Goal: Find specific page/section: Find specific page/section

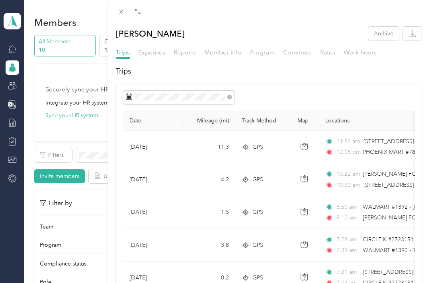
click at [126, 6] on span at bounding box center [121, 11] width 11 height 11
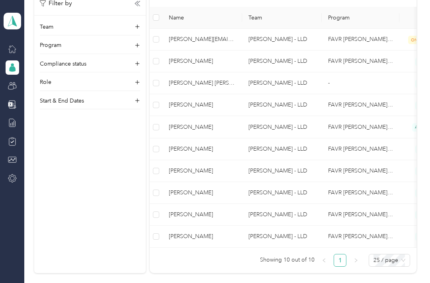
scroll to position [217, 0]
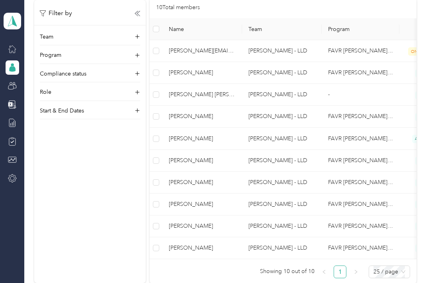
scroll to position [201, 0]
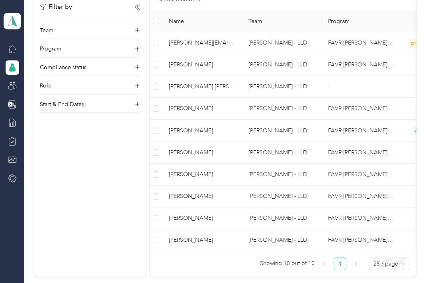
click at [219, 197] on span "[PERSON_NAME]" at bounding box center [202, 196] width 67 height 9
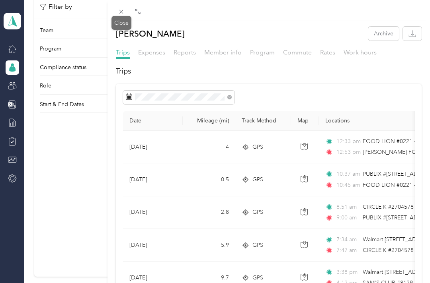
click at [122, 10] on icon at bounding box center [121, 11] width 7 height 7
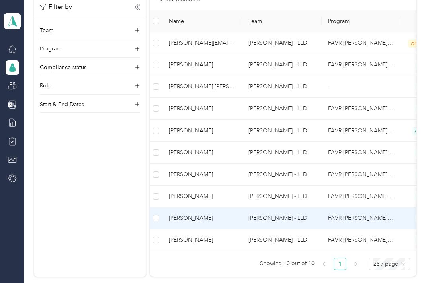
click at [208, 225] on td "[PERSON_NAME]" at bounding box center [202, 219] width 80 height 22
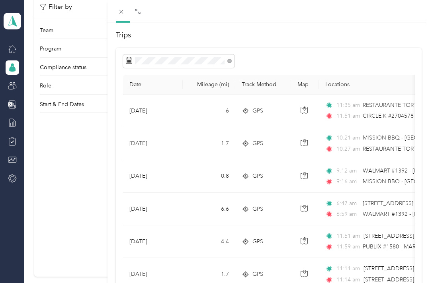
scroll to position [37, 0]
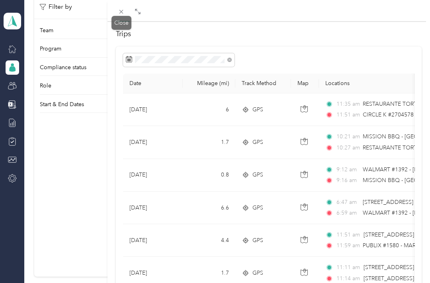
click at [116, 15] on span at bounding box center [121, 11] width 11 height 11
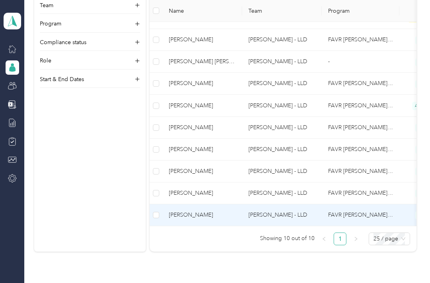
click at [278, 214] on td "[PERSON_NAME] - LLD" at bounding box center [282, 215] width 80 height 22
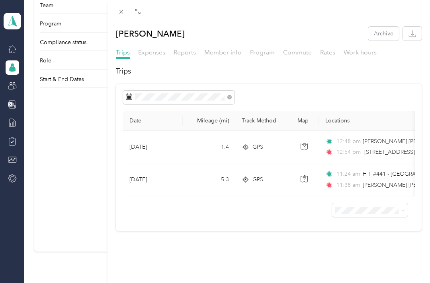
click at [363, 54] on span "Work hours" at bounding box center [359, 53] width 33 height 8
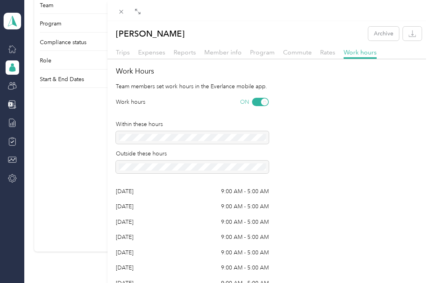
click at [323, 54] on span "Rates" at bounding box center [327, 53] width 15 height 8
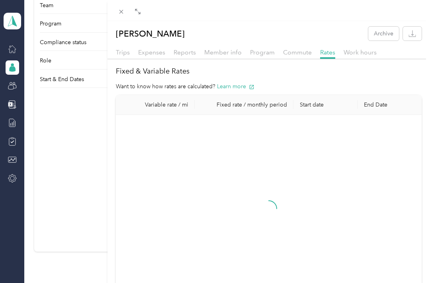
click at [123, 55] on span "Trips" at bounding box center [123, 53] width 14 height 8
